Goal: Information Seeking & Learning: Learn about a topic

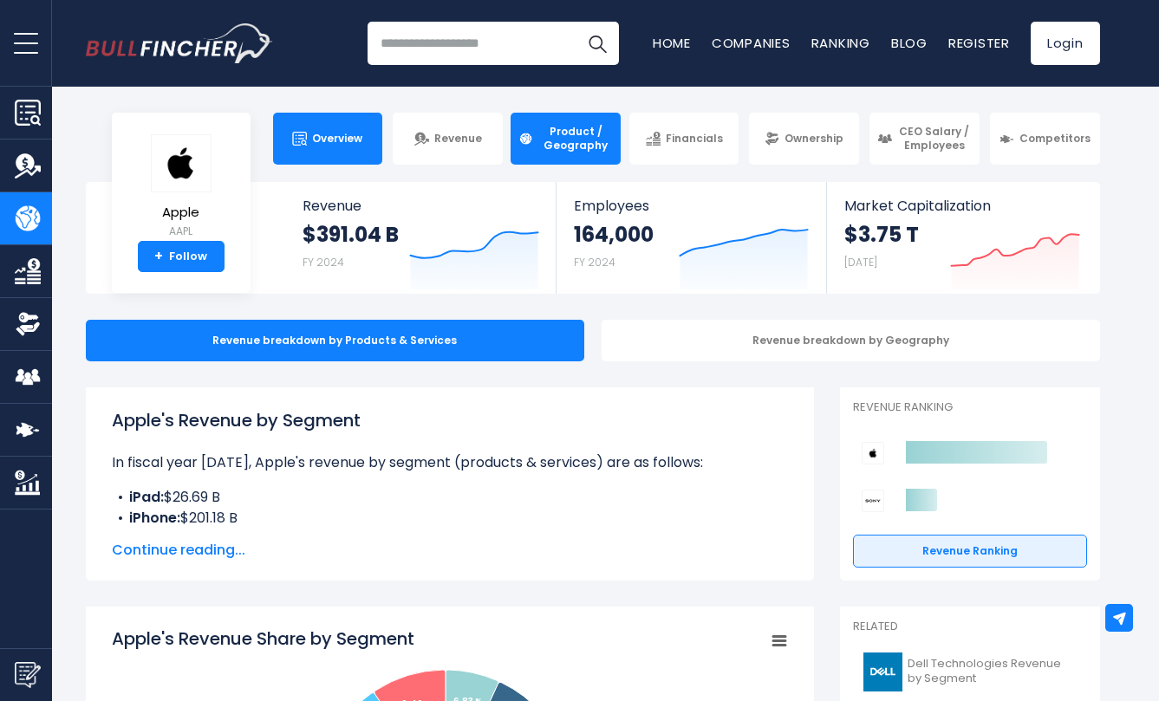
click at [323, 135] on span "Overview" at bounding box center [337, 139] width 50 height 14
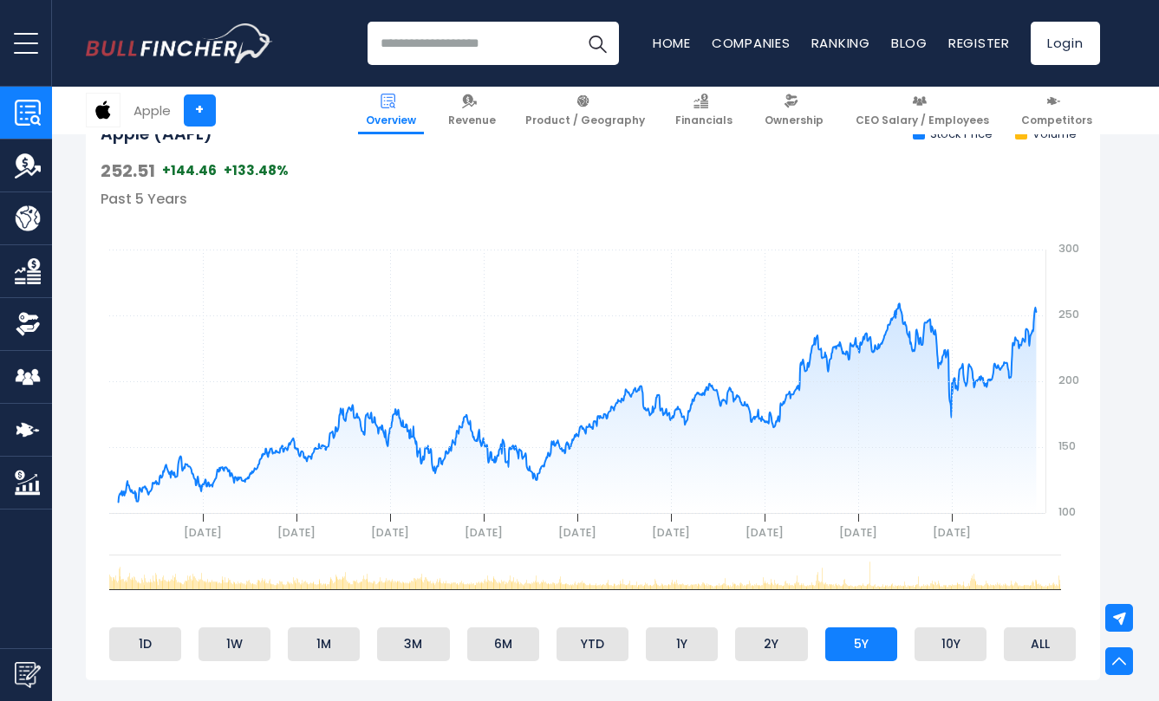
scroll to position [907, 0]
